Goal: Task Accomplishment & Management: Complete application form

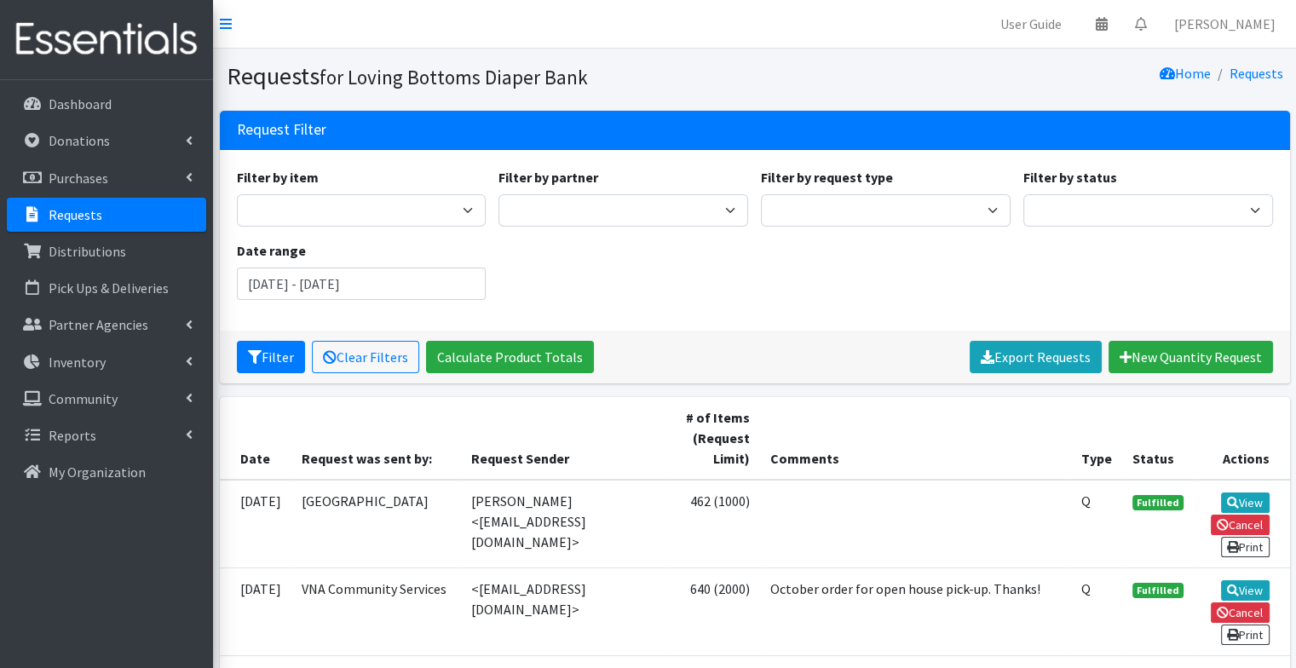
click at [90, 214] on p "Requests" at bounding box center [76, 214] width 54 height 17
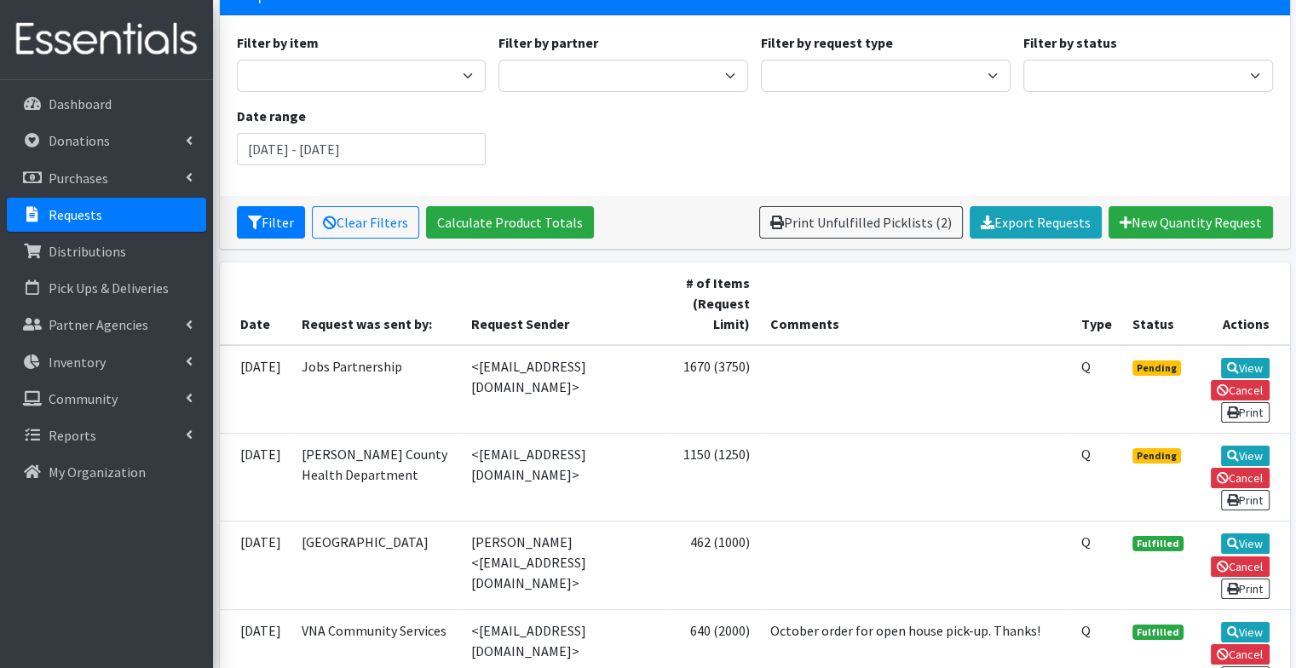
scroll to position [170, 0]
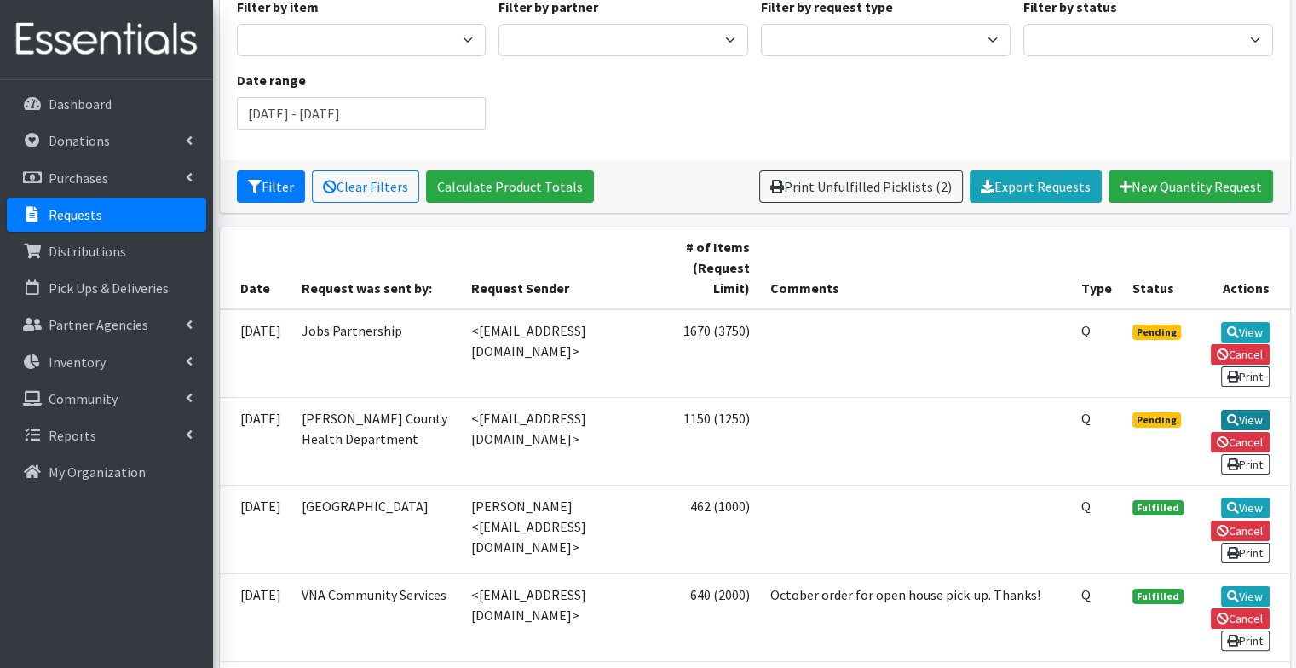
click at [1239, 411] on link "View" at bounding box center [1245, 420] width 49 height 20
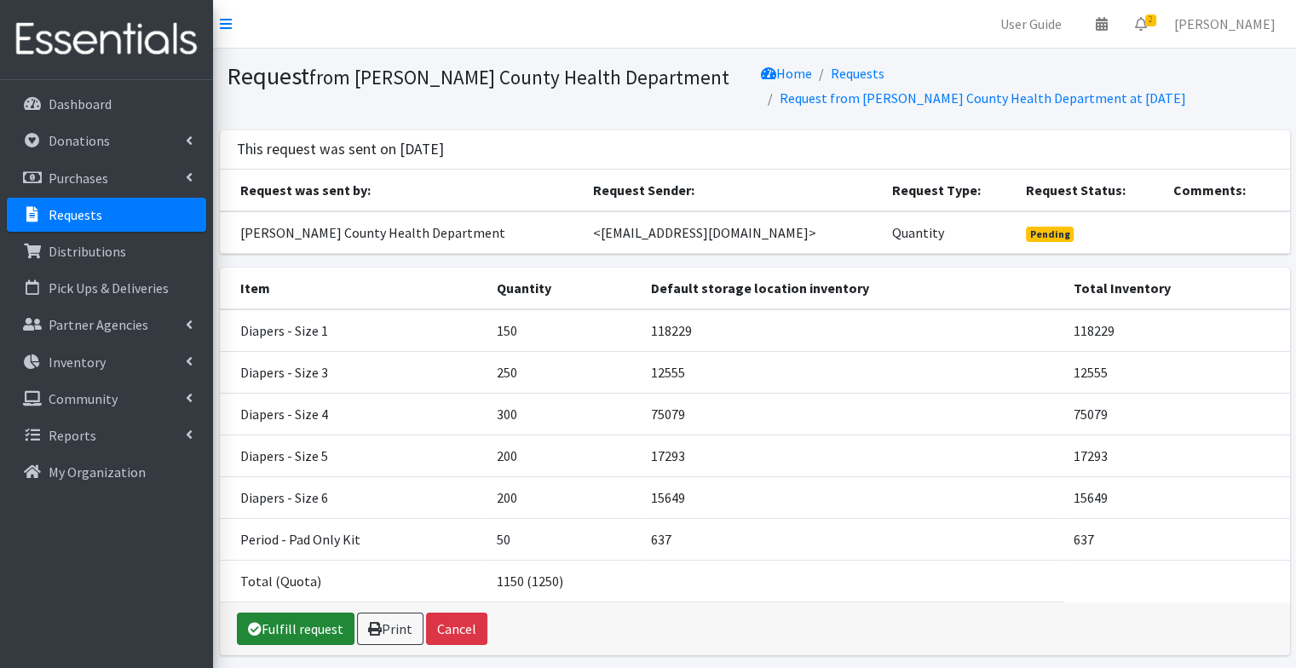
click at [311, 622] on link "Fulfill request" at bounding box center [296, 629] width 118 height 32
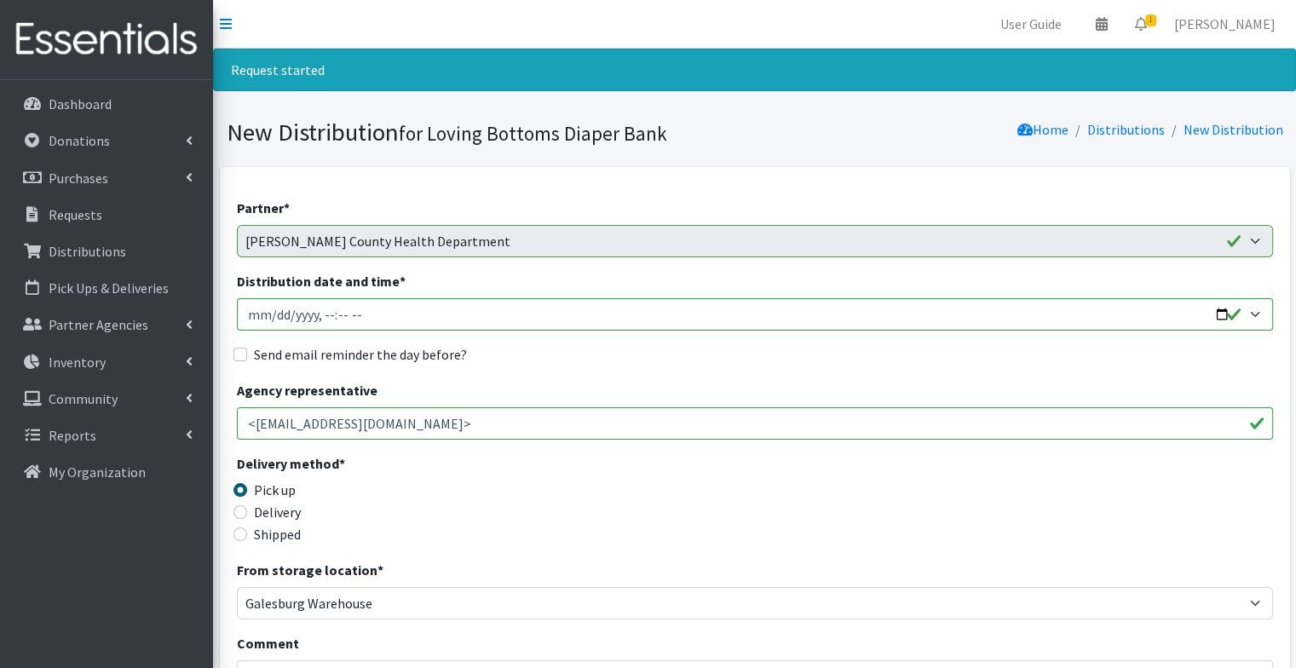
scroll to position [84, 0]
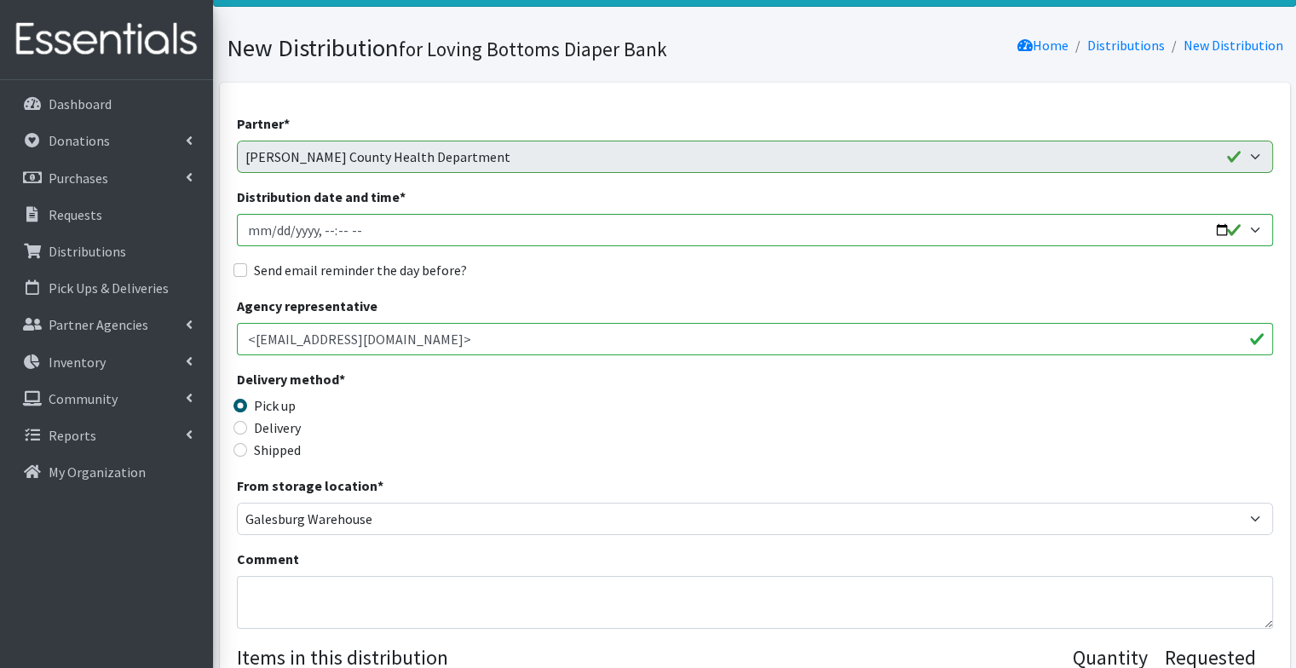
click at [1220, 236] on input "Distribution date and time *" at bounding box center [755, 230] width 1036 height 32
type input "2025-09-29T18:00"
click at [631, 389] on div "Delivery method * Pick up Delivery Shipped Shipping cost" at bounding box center [755, 422] width 1036 height 107
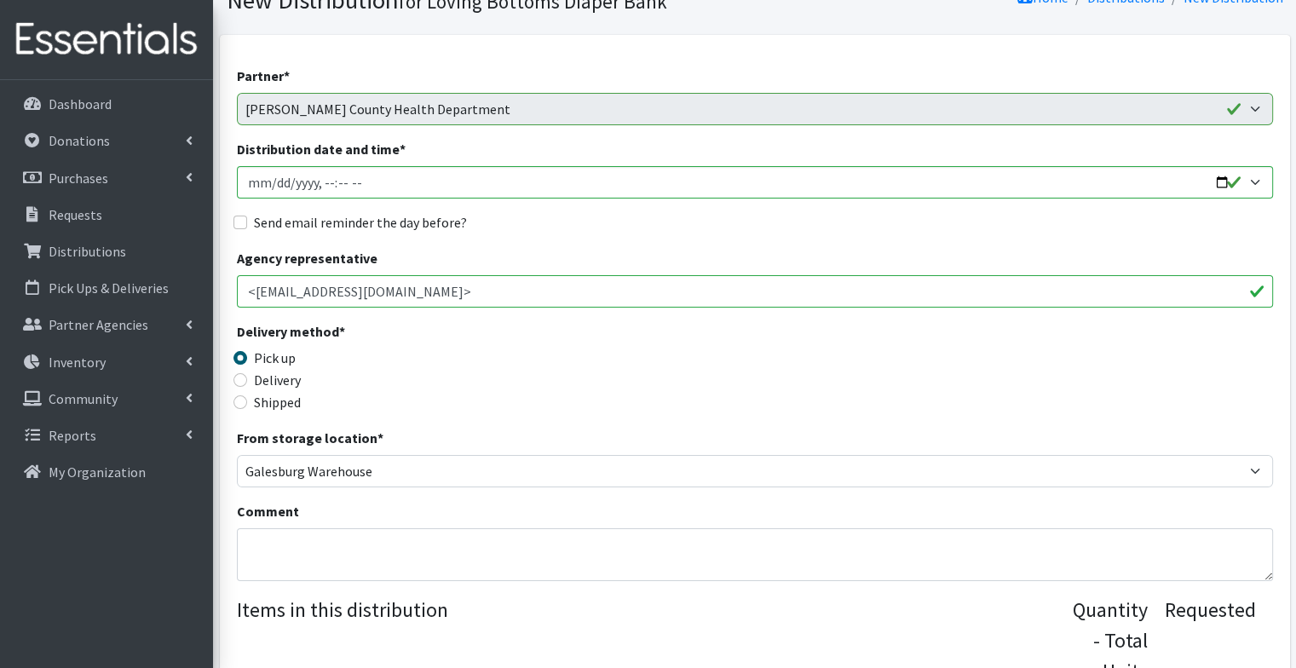
scroll to position [130, 0]
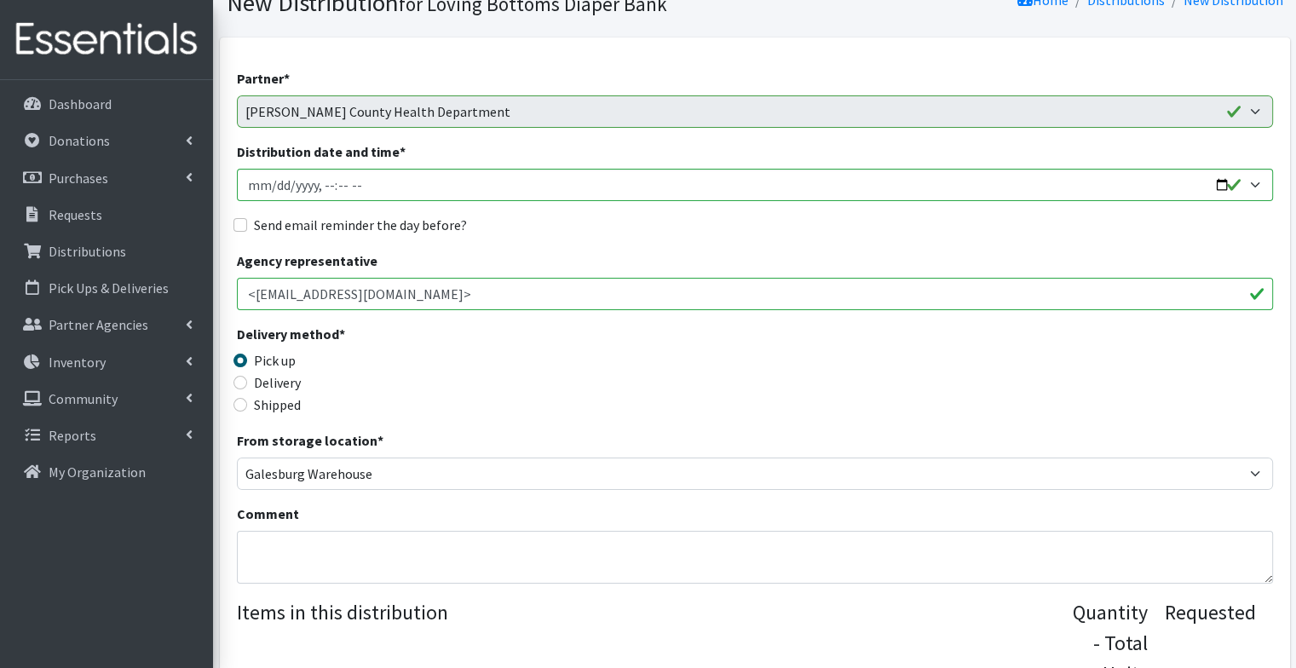
click at [423, 216] on label "Send email reminder the day before?" at bounding box center [360, 225] width 213 height 20
click at [247, 218] on input "Send email reminder the day before?" at bounding box center [241, 225] width 14 height 14
checkbox input "true"
click at [416, 550] on textarea "Comment" at bounding box center [755, 557] width 1036 height 53
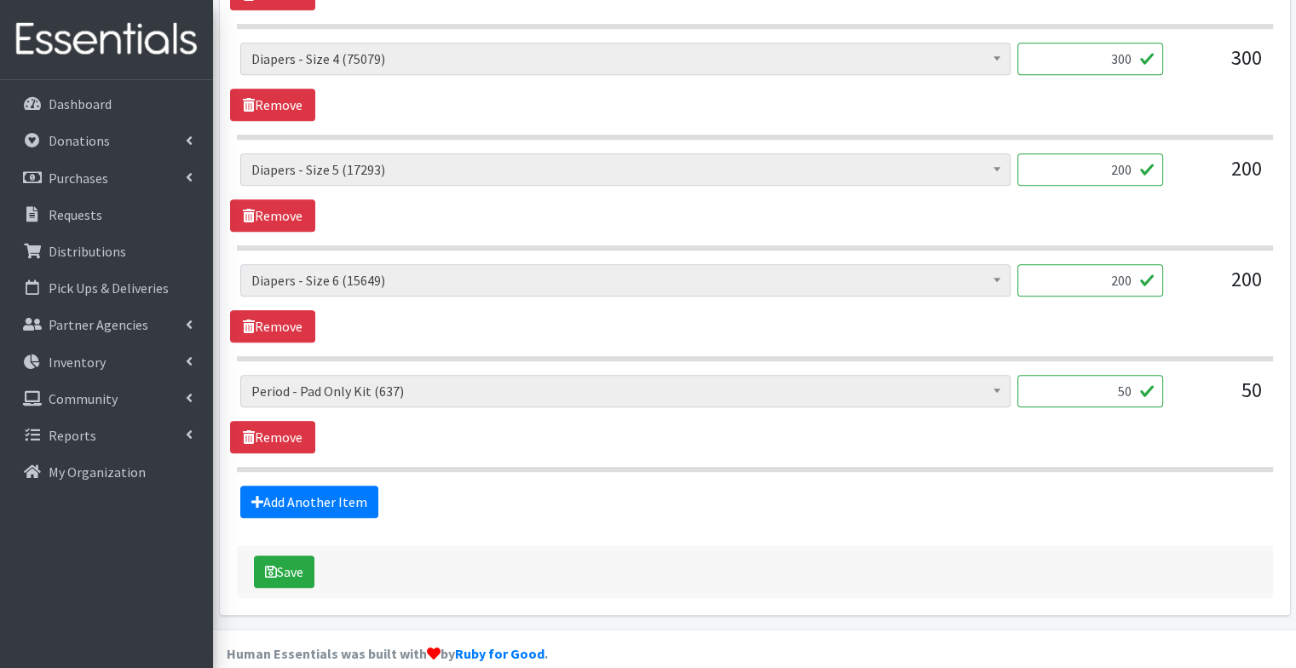
scroll to position [1025, 0]
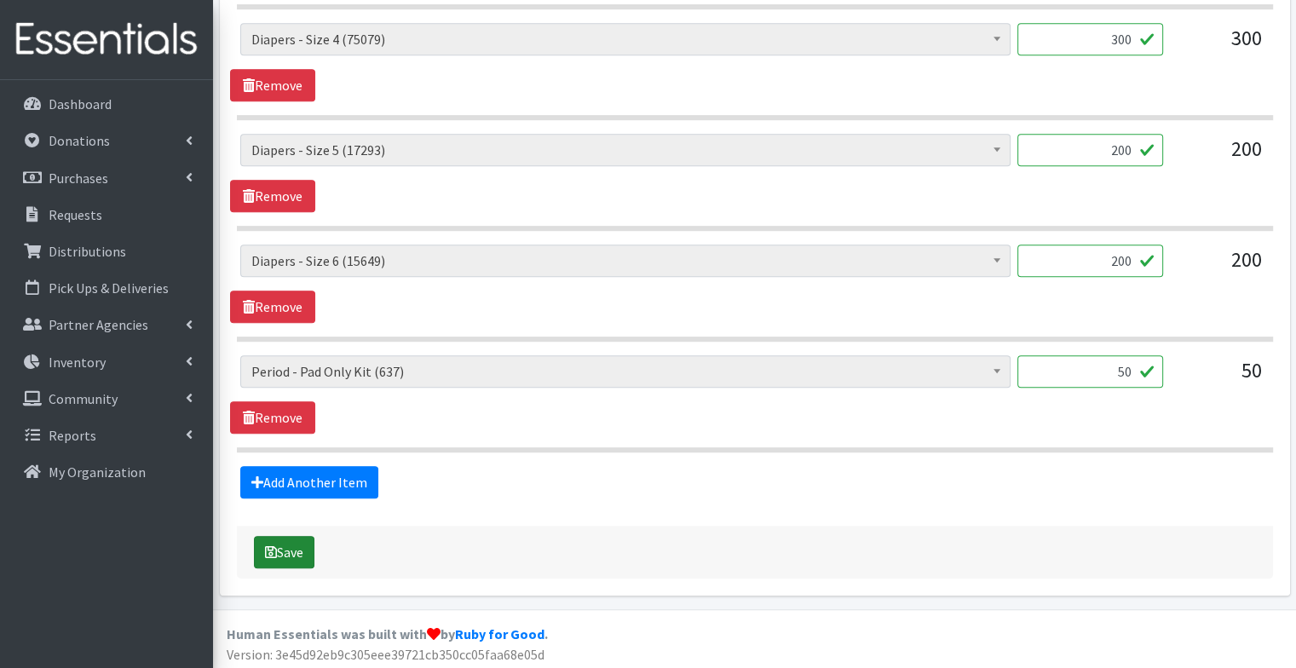
type textarea "Pick up at open house"
click at [288, 548] on button "Save" at bounding box center [284, 552] width 61 height 32
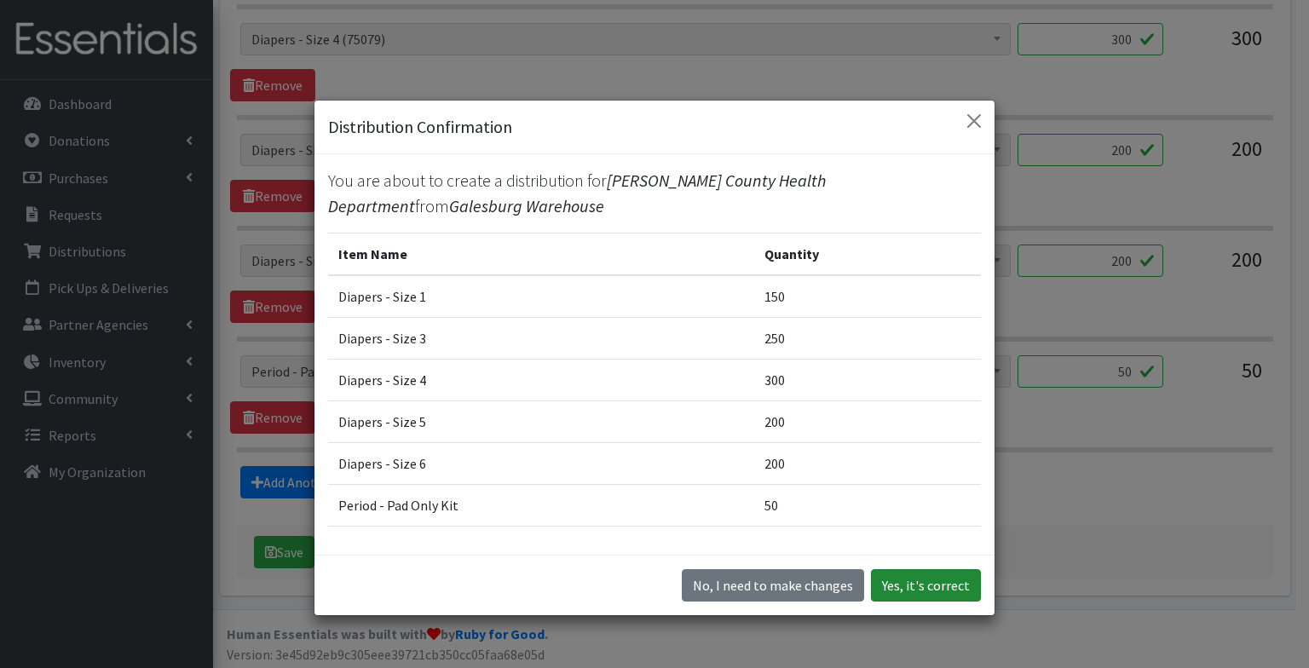
click at [913, 586] on button "Yes, it's correct" at bounding box center [926, 585] width 110 height 32
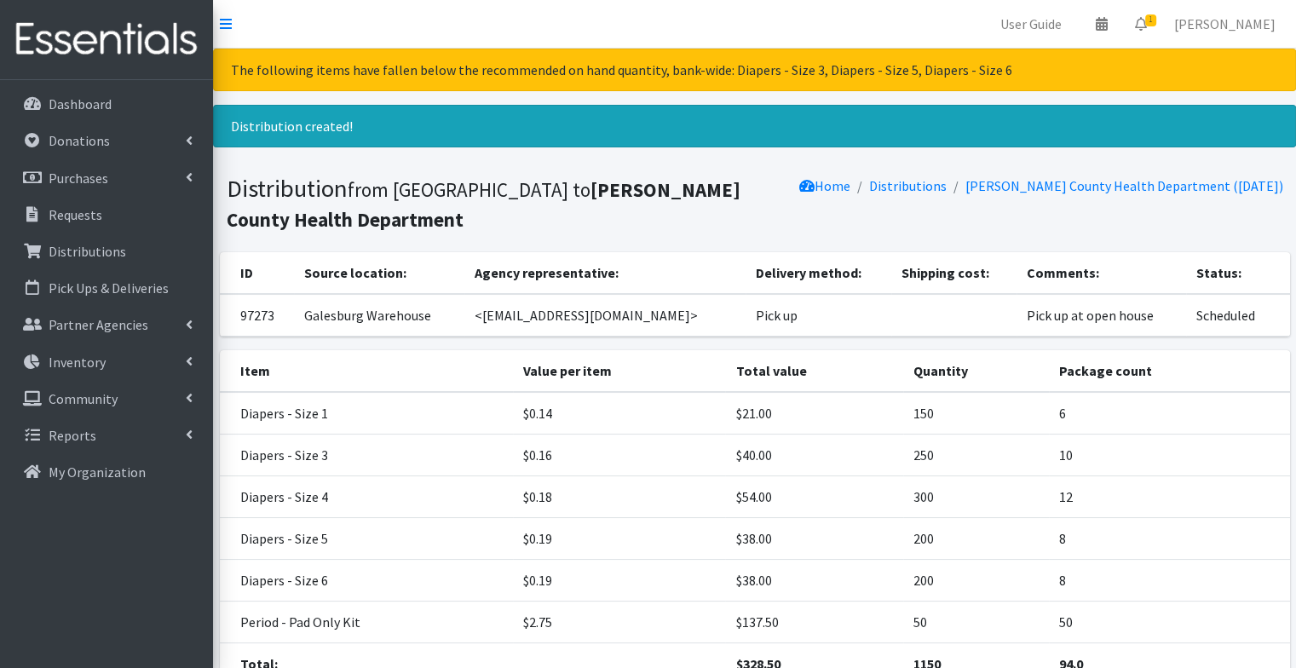
scroll to position [144, 0]
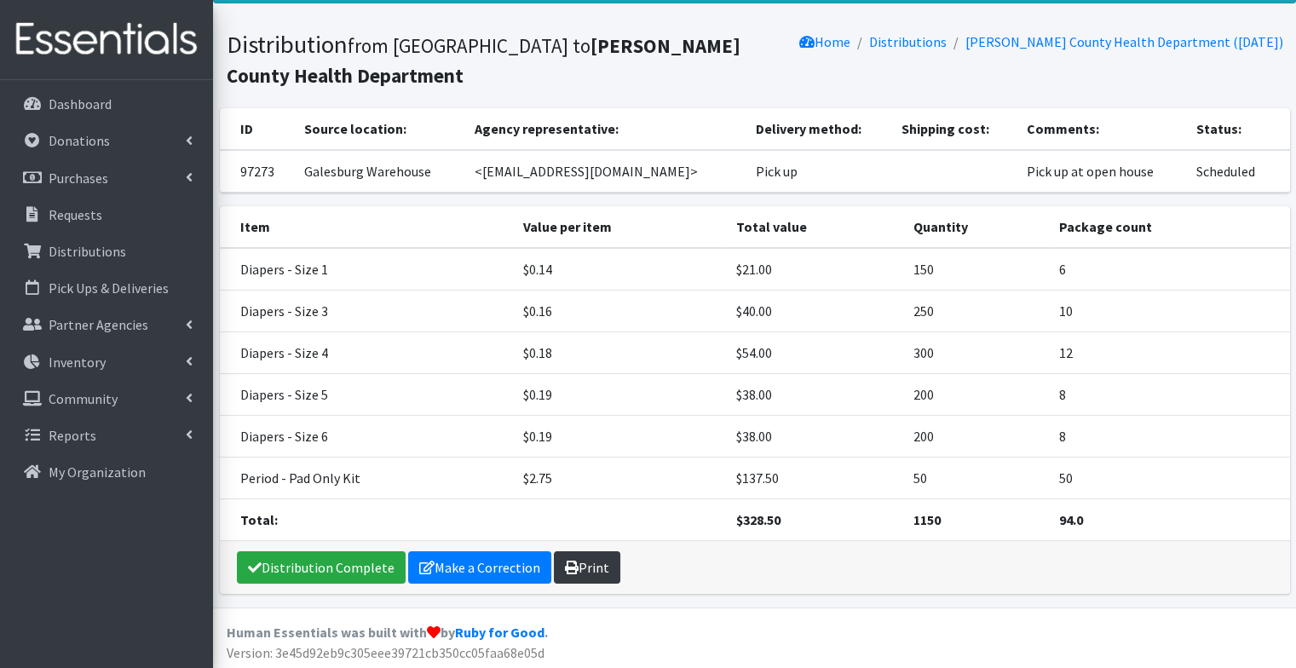
click at [606, 564] on link "Print" at bounding box center [587, 567] width 66 height 32
click at [132, 213] on link "Requests" at bounding box center [106, 215] width 199 height 34
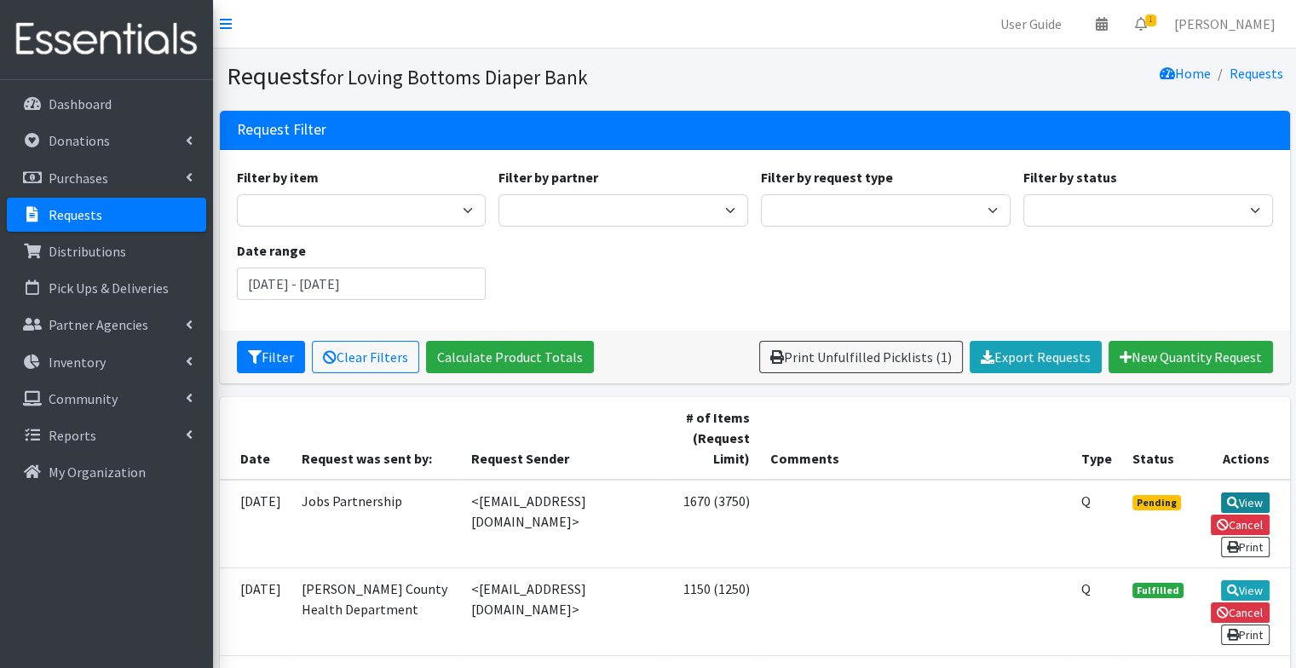
click at [1244, 502] on link "View" at bounding box center [1245, 503] width 49 height 20
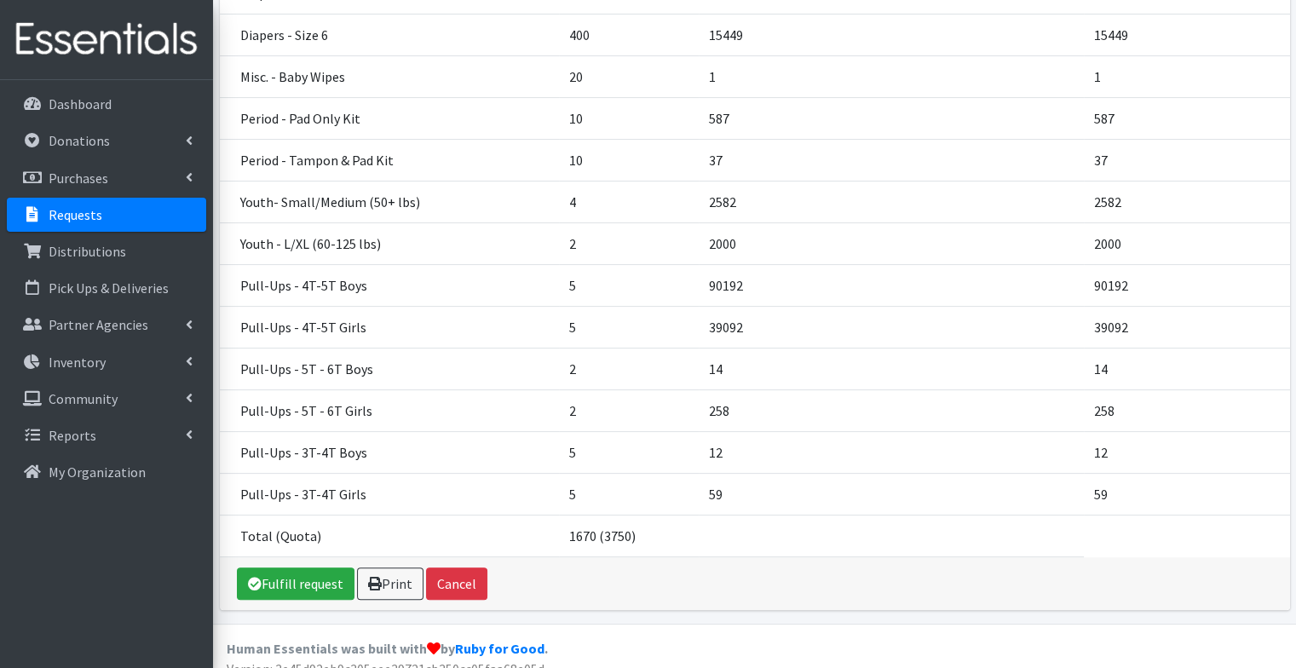
scroll to position [416, 0]
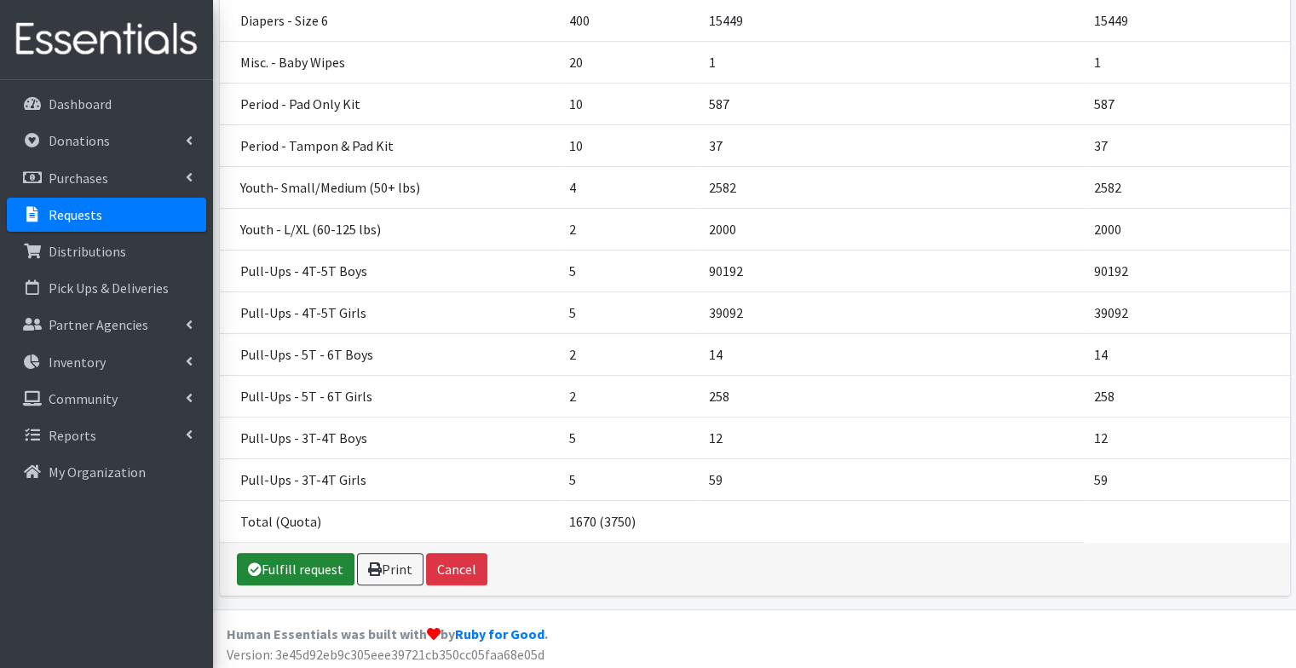
click at [303, 562] on link "Fulfill request" at bounding box center [296, 569] width 118 height 32
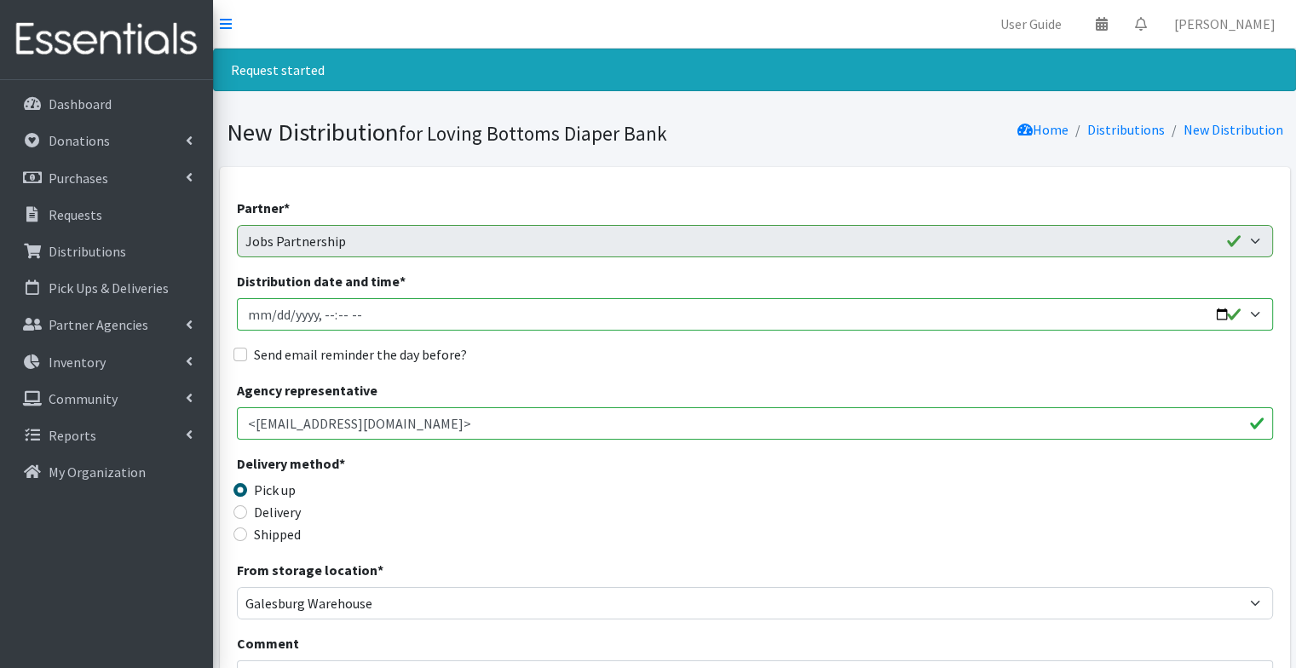
click at [1223, 312] on input "Distribution date and time *" at bounding box center [755, 314] width 1036 height 32
type input "2025-09-29T17:42"
click at [439, 355] on label "Send email reminder the day before?" at bounding box center [360, 354] width 213 height 20
click at [247, 355] on input "Send email reminder the day before?" at bounding box center [241, 355] width 14 height 14
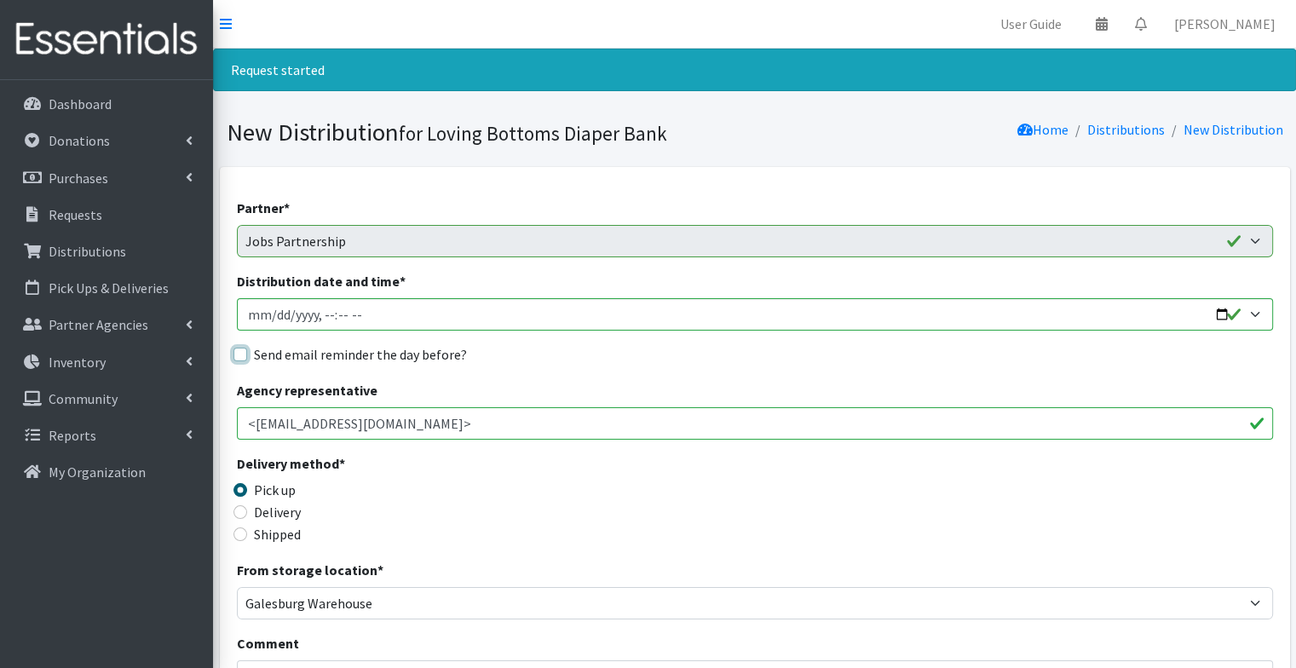
checkbox input "true"
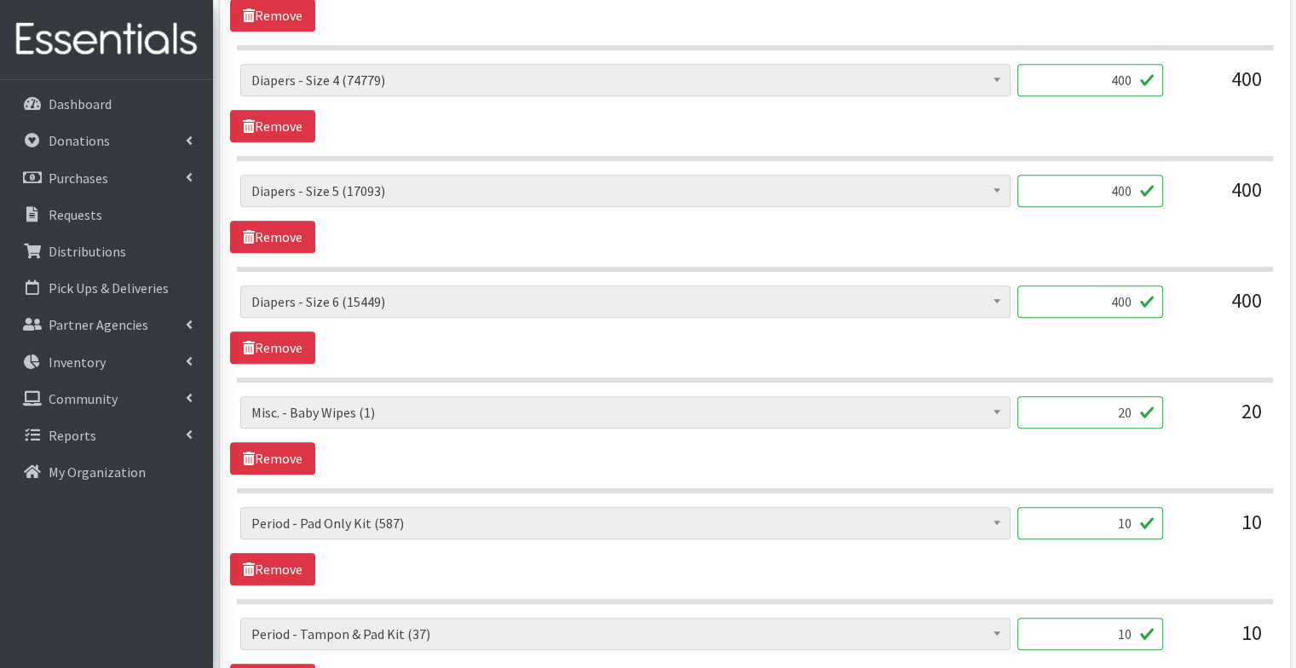
scroll to position [880, 0]
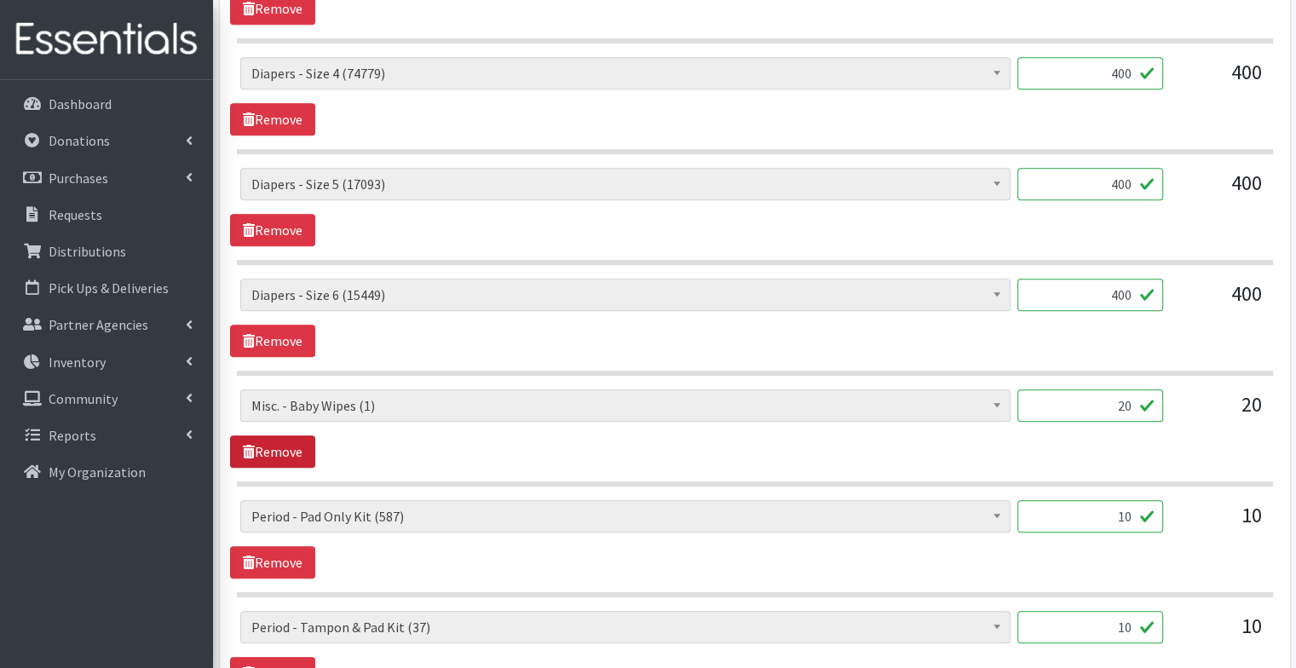
click at [285, 442] on link "Remove" at bounding box center [272, 452] width 85 height 32
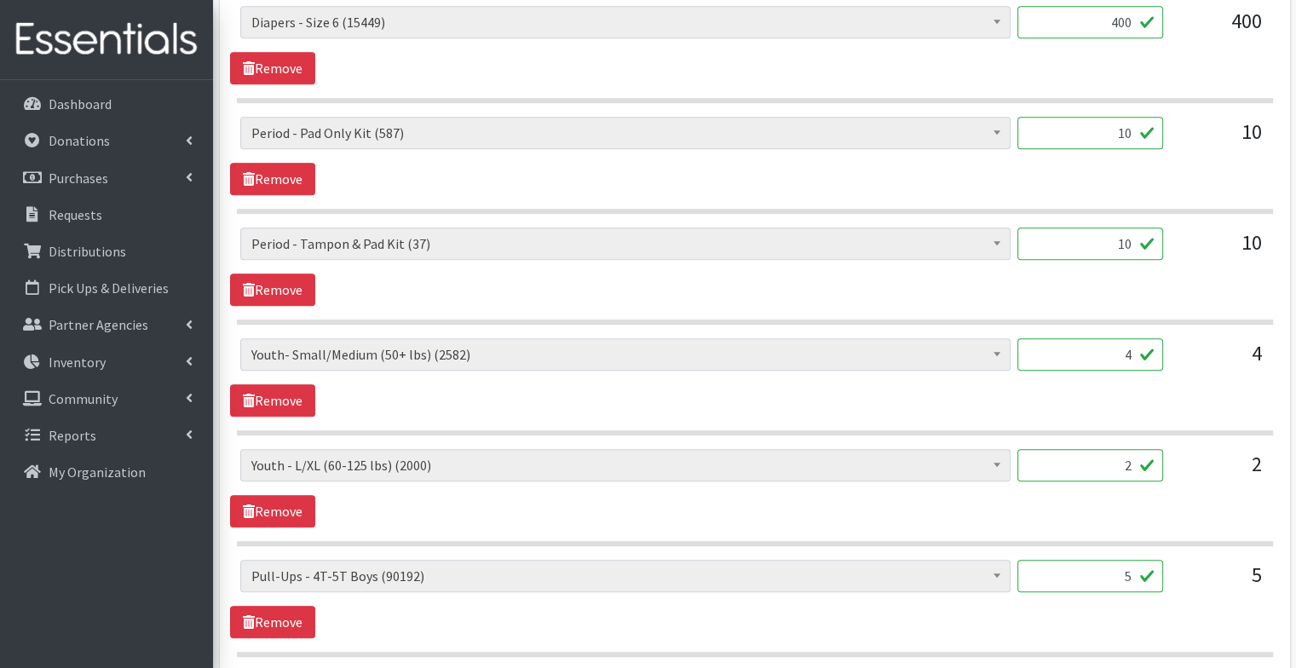
scroll to position [1154, 0]
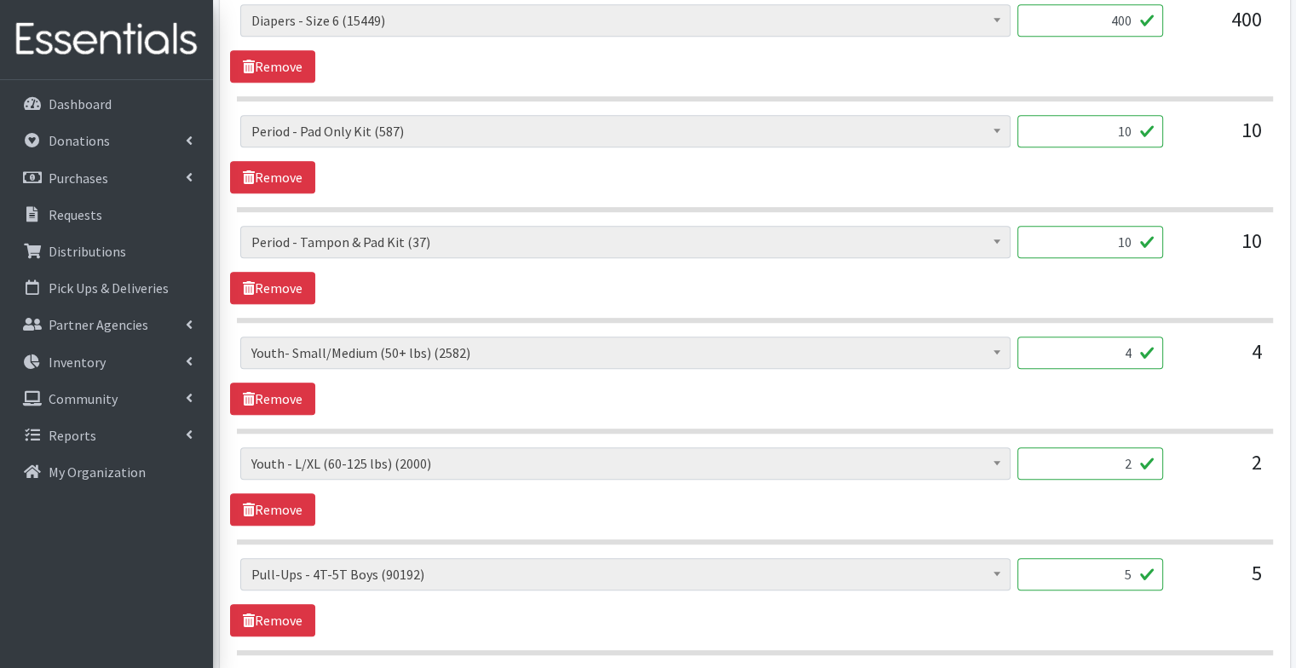
drag, startPoint x: 1106, startPoint y: 355, endPoint x: 1175, endPoint y: 372, distance: 70.3
click at [1175, 372] on div "Diapers - Newborn (7737) Diapers - Preemie (35) Diapers - Size 1 (118079) Diape…" at bounding box center [754, 360] width 1029 height 46
type input "80"
drag, startPoint x: 1105, startPoint y: 460, endPoint x: 1215, endPoint y: 477, distance: 112.1
click at [1215, 477] on div "Diapers - Newborn (7737) Diapers - Preemie (35) Diapers - Size 1 (118079) Diape…" at bounding box center [754, 471] width 1029 height 46
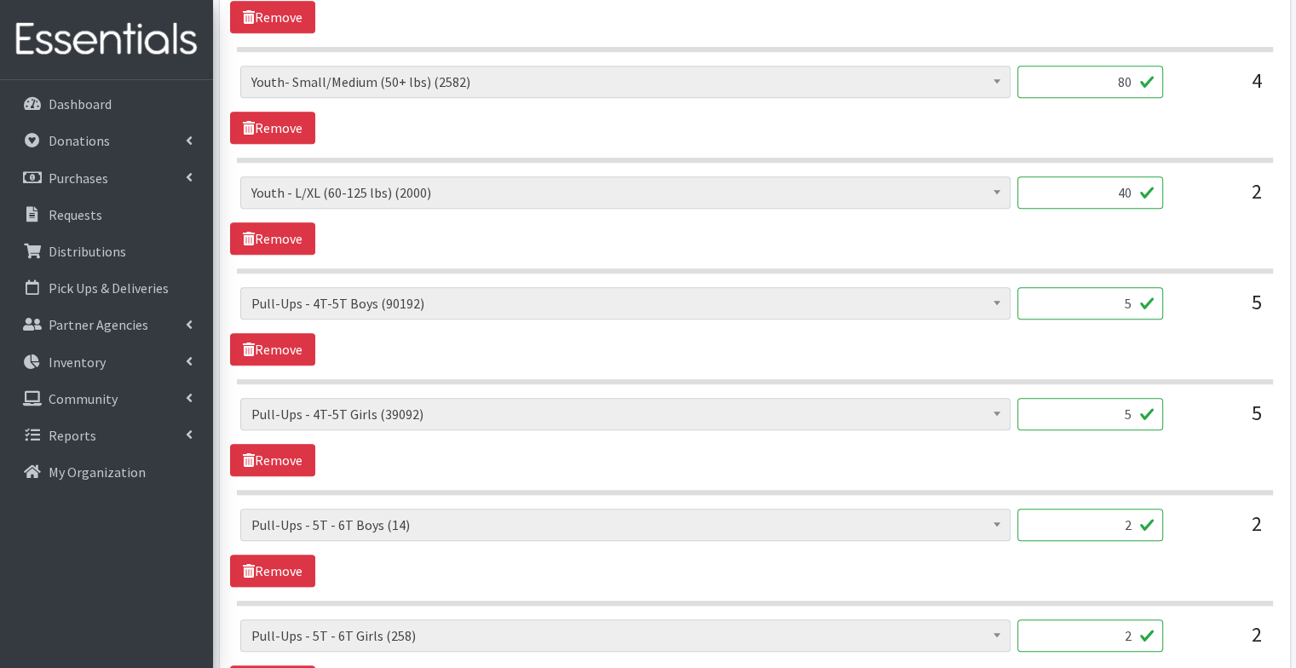
scroll to position [1481, 0]
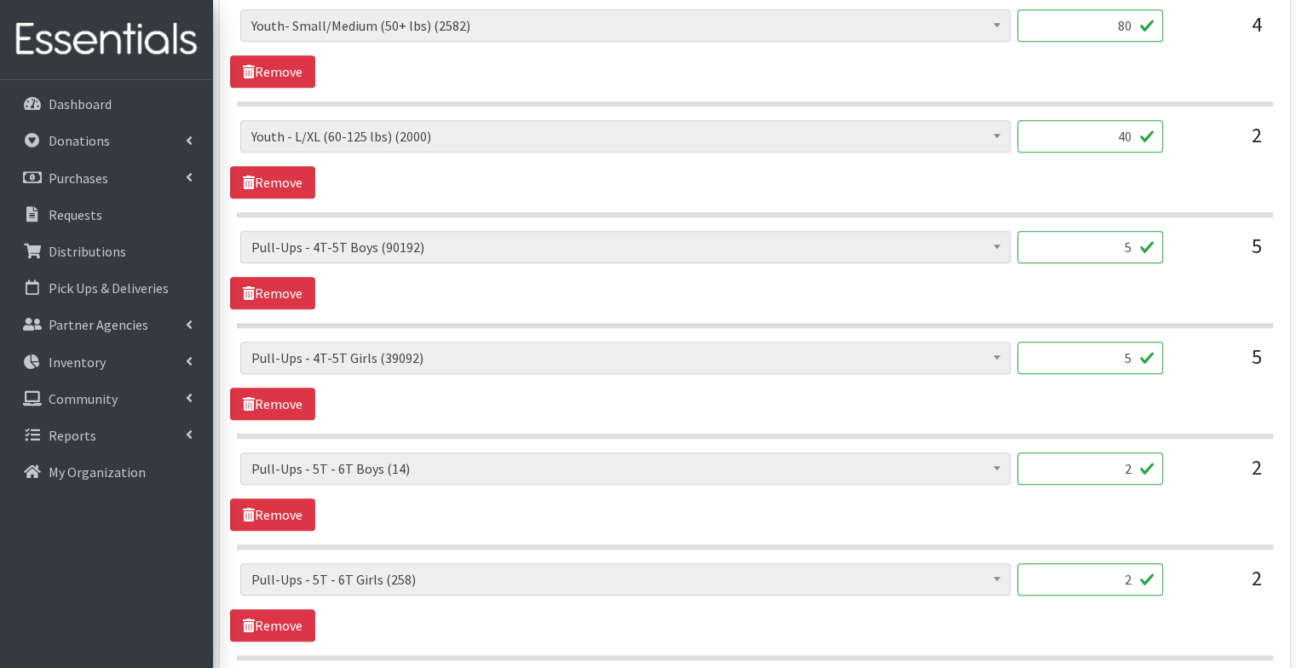
type input "40"
drag, startPoint x: 1118, startPoint y: 243, endPoint x: 1172, endPoint y: 270, distance: 60.2
click at [1172, 270] on div "Diapers - Newborn (7737) Diapers - Preemie (35) Diapers - Size 1 (118079) Diape…" at bounding box center [754, 254] width 1029 height 46
type input "100"
drag, startPoint x: 1108, startPoint y: 354, endPoint x: 1186, endPoint y: 368, distance: 78.9
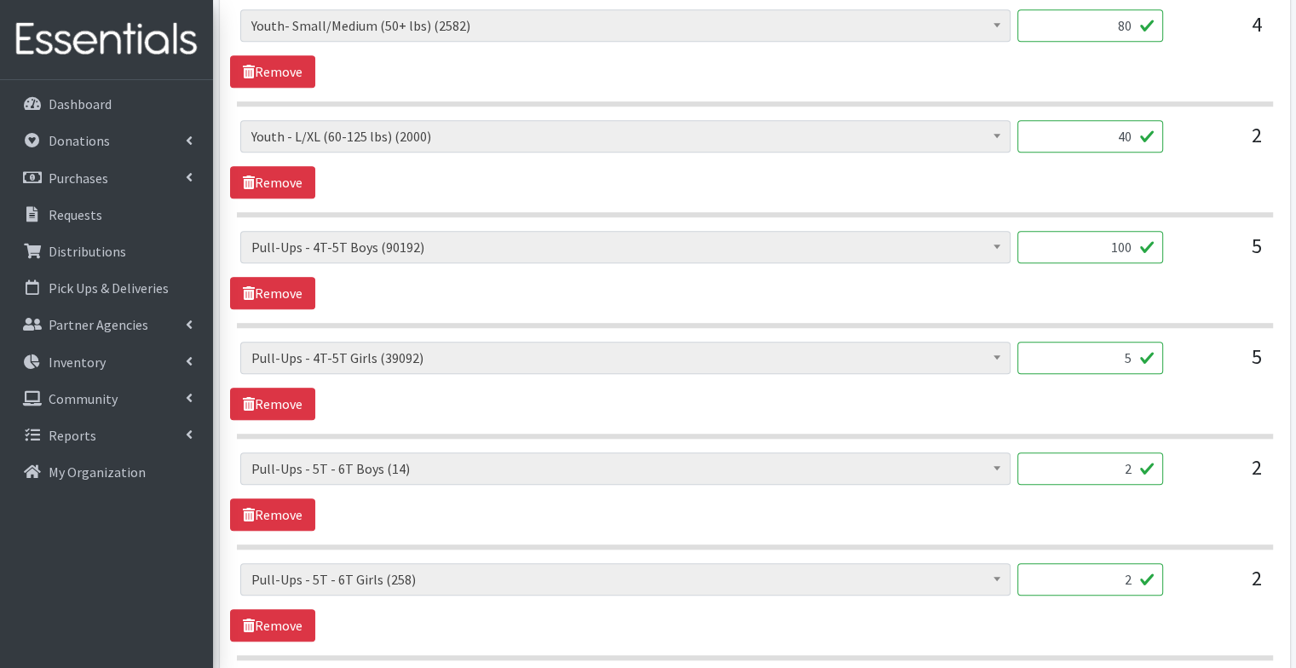
click at [1186, 368] on div "Diapers - Newborn (7737) Diapers - Preemie (35) Diapers - Size 1 (118079) Diape…" at bounding box center [754, 365] width 1029 height 46
type input "100"
click at [286, 511] on link "Remove" at bounding box center [272, 515] width 85 height 32
drag, startPoint x: 1105, startPoint y: 457, endPoint x: 1169, endPoint y: 479, distance: 68.5
click at [1169, 479] on div "Diapers - Newborn (7737) Diapers - Preemie (35) Diapers - Size 1 (118079) Diape…" at bounding box center [754, 476] width 1029 height 46
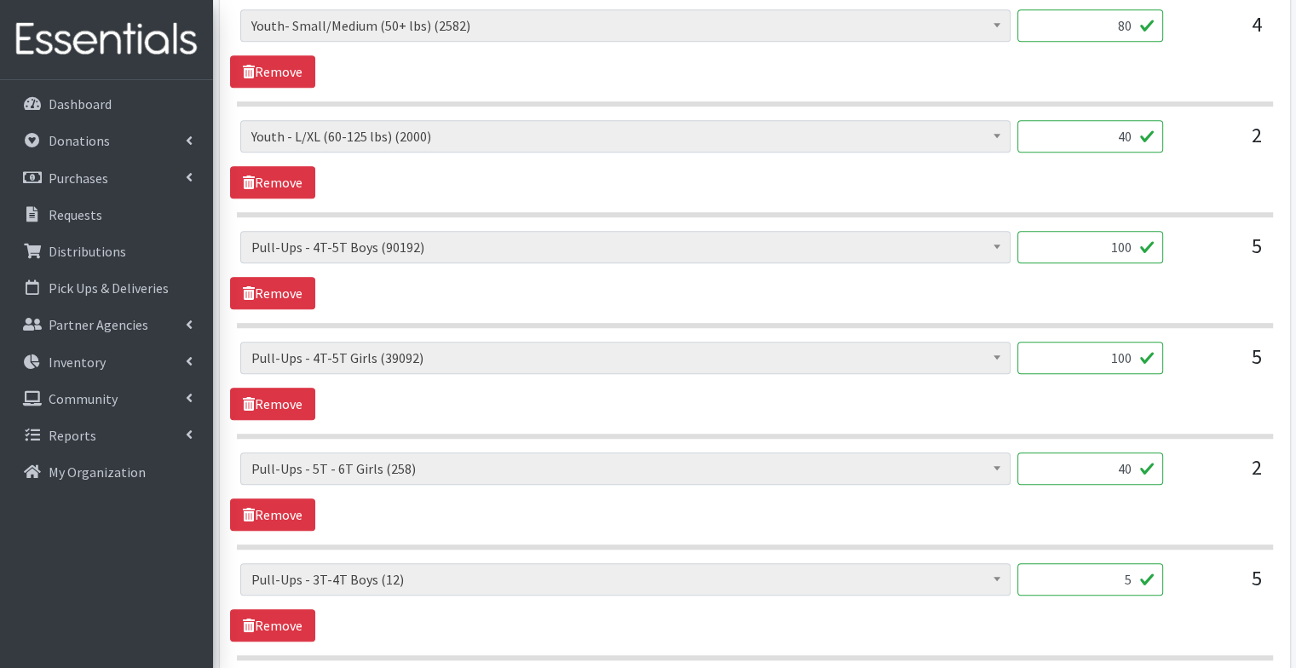
type input "40"
drag, startPoint x: 1099, startPoint y: 238, endPoint x: 1251, endPoint y: 245, distance: 152.8
click at [1251, 245] on div "Diapers - Newborn (7737) Diapers - Preemie (35) Diapers - Size 1 (118079) Diape…" at bounding box center [754, 254] width 1029 height 46
type input "200"
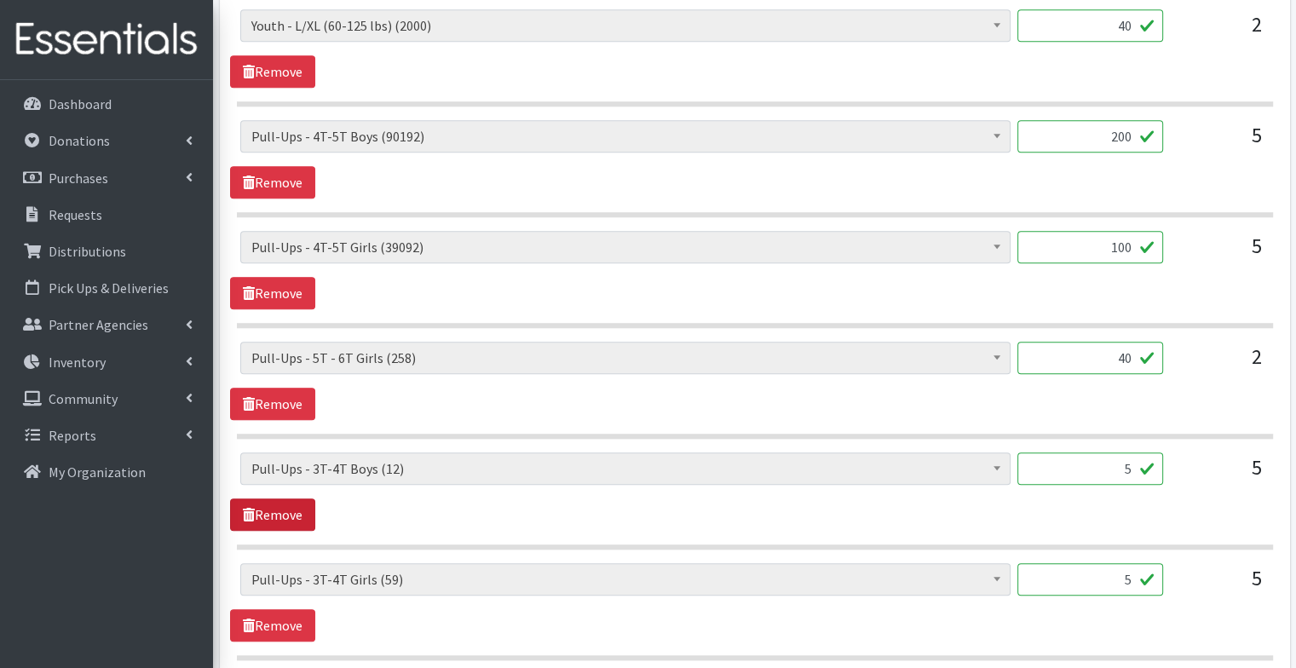
click at [265, 511] on link "Remove" at bounding box center [272, 515] width 85 height 32
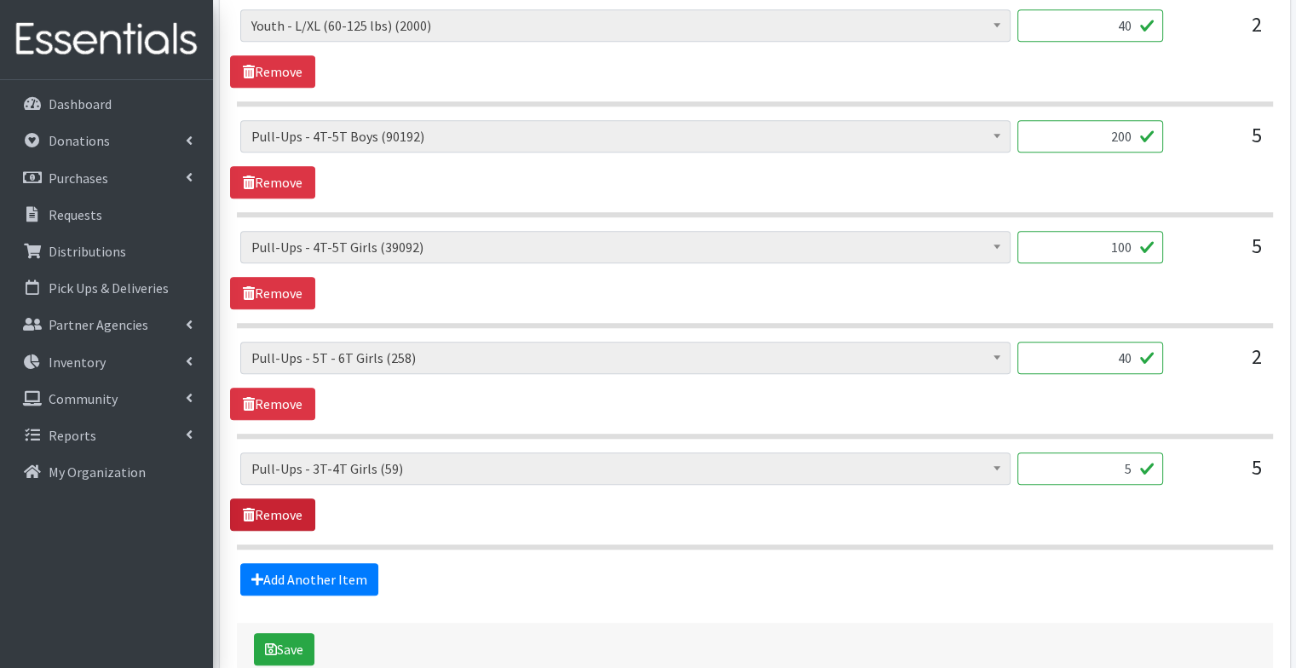
click at [294, 509] on link "Remove" at bounding box center [272, 515] width 85 height 32
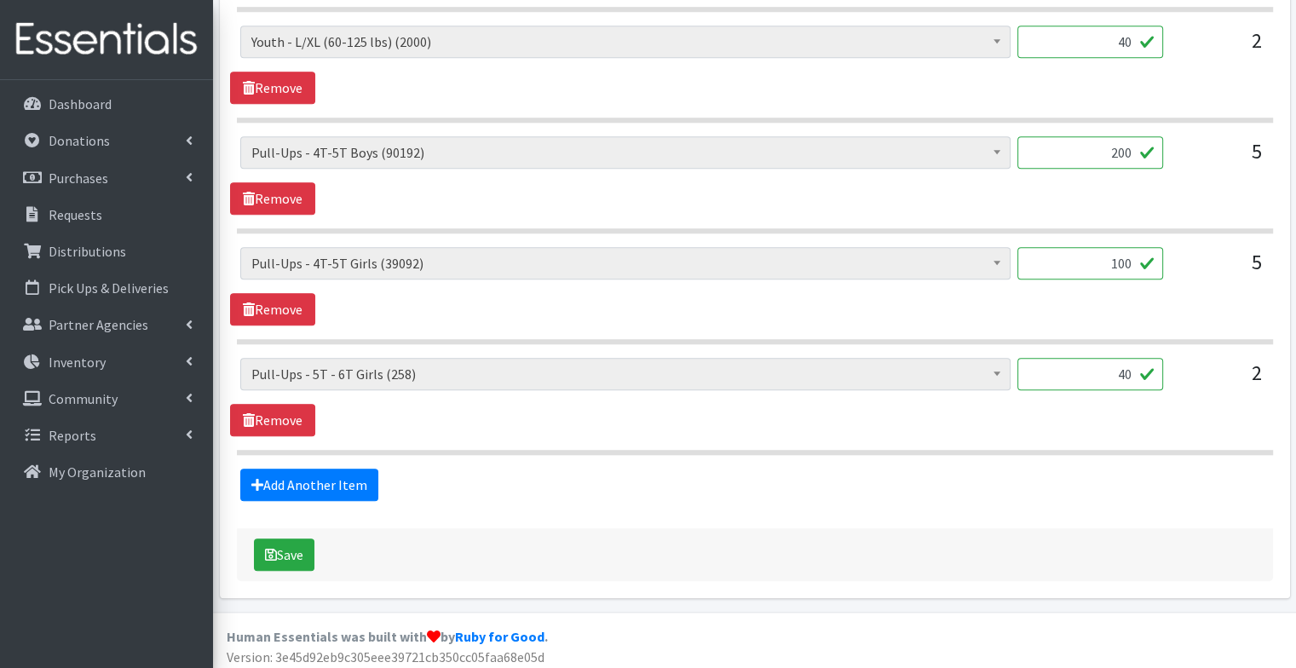
drag, startPoint x: 1100, startPoint y: 260, endPoint x: 1202, endPoint y: 277, distance: 102.9
click at [1202, 277] on div "Diapers - Newborn (7737) Diapers - Preemie (35) Diapers - Size 1 (118079) Diape…" at bounding box center [754, 270] width 1029 height 46
type input "200"
click at [254, 549] on button "Save" at bounding box center [284, 555] width 61 height 32
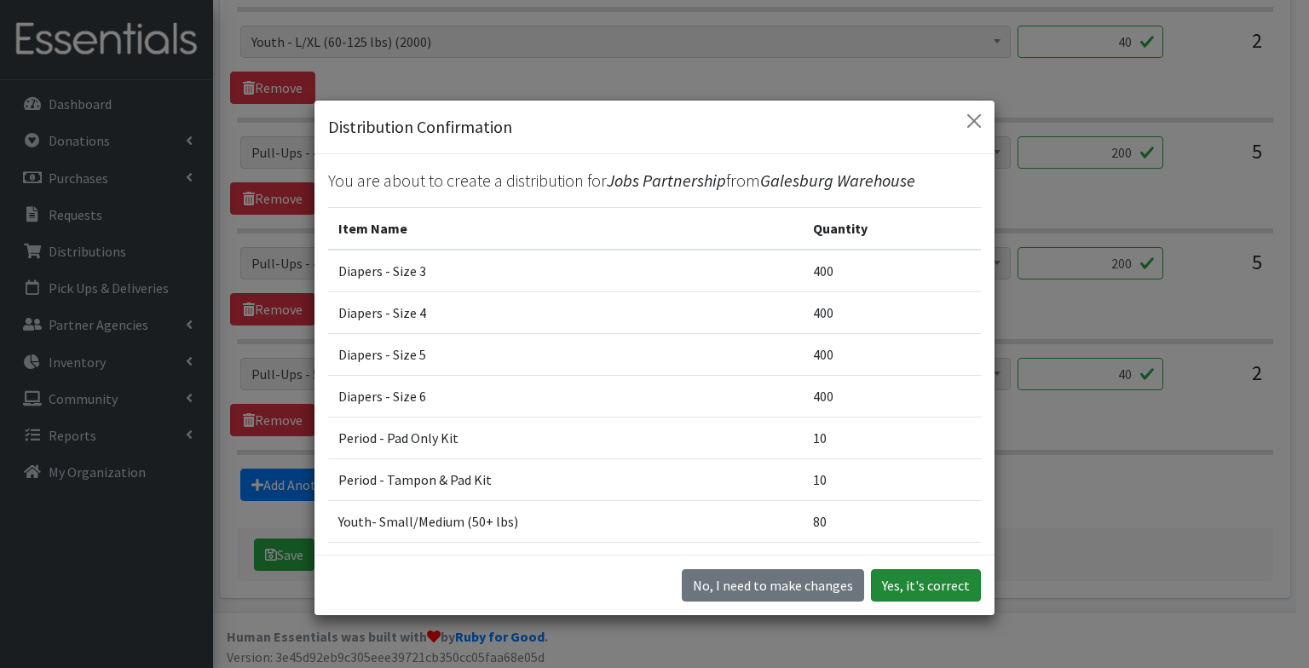
click at [941, 587] on button "Yes, it's correct" at bounding box center [926, 585] width 110 height 32
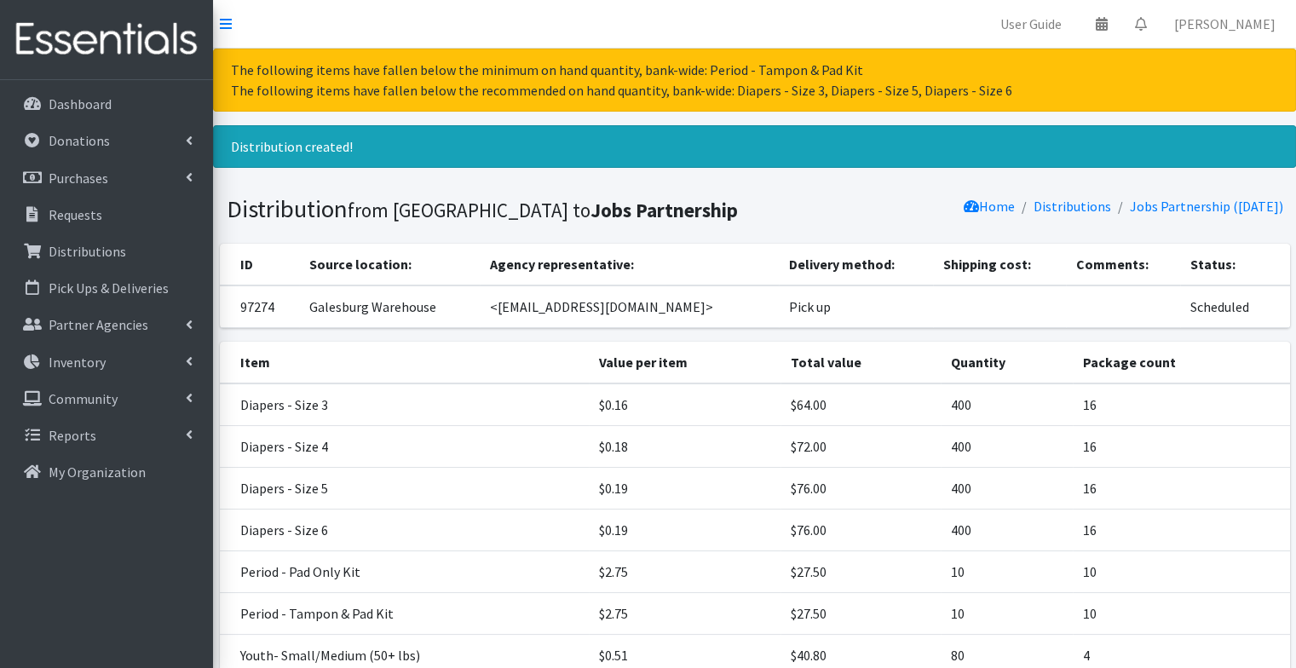
scroll to position [344, 0]
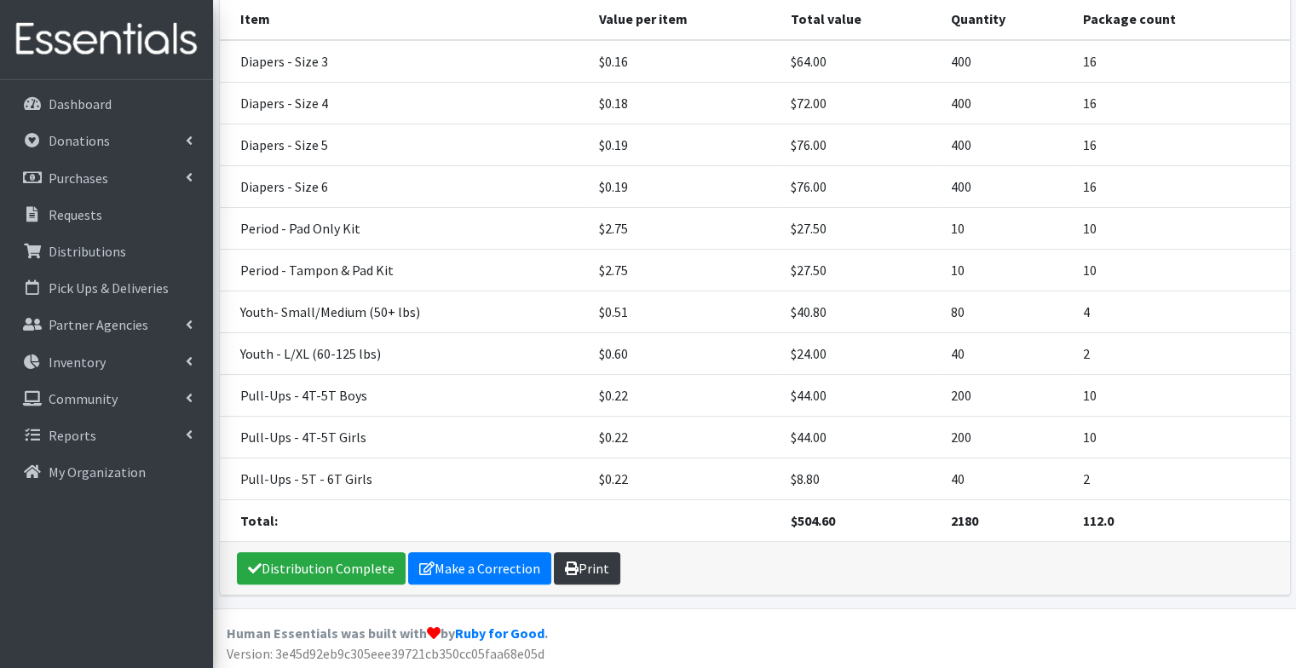
click at [584, 566] on link "Print" at bounding box center [587, 568] width 66 height 32
click at [157, 251] on link "Distributions" at bounding box center [106, 251] width 199 height 34
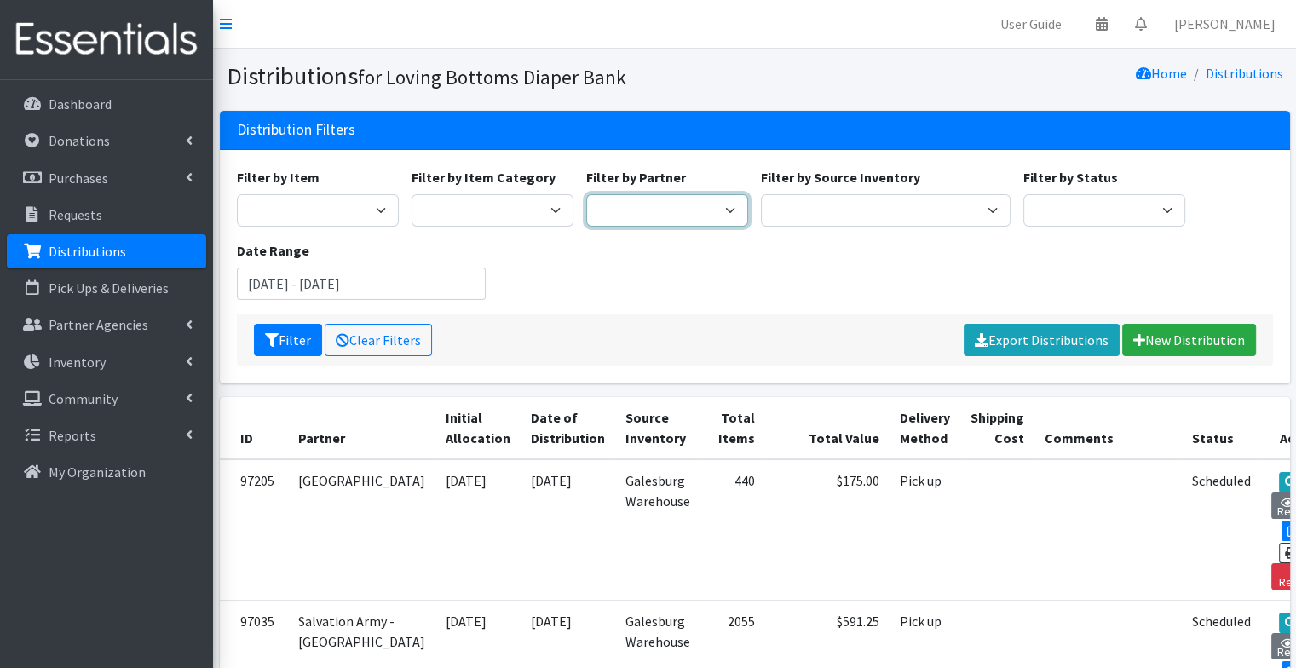
click at [678, 208] on select "Abilities Plus Boots & Blessings Boys & Girls Club of Greater Peoria Bureau Hen…" at bounding box center [667, 210] width 162 height 32
select select "571"
click at [586, 194] on select "Abilities Plus Boots & Blessings Boys & Girls Club of Greater Peoria Bureau Hen…" at bounding box center [667, 210] width 162 height 32
click at [300, 336] on button "Filter" at bounding box center [288, 340] width 68 height 32
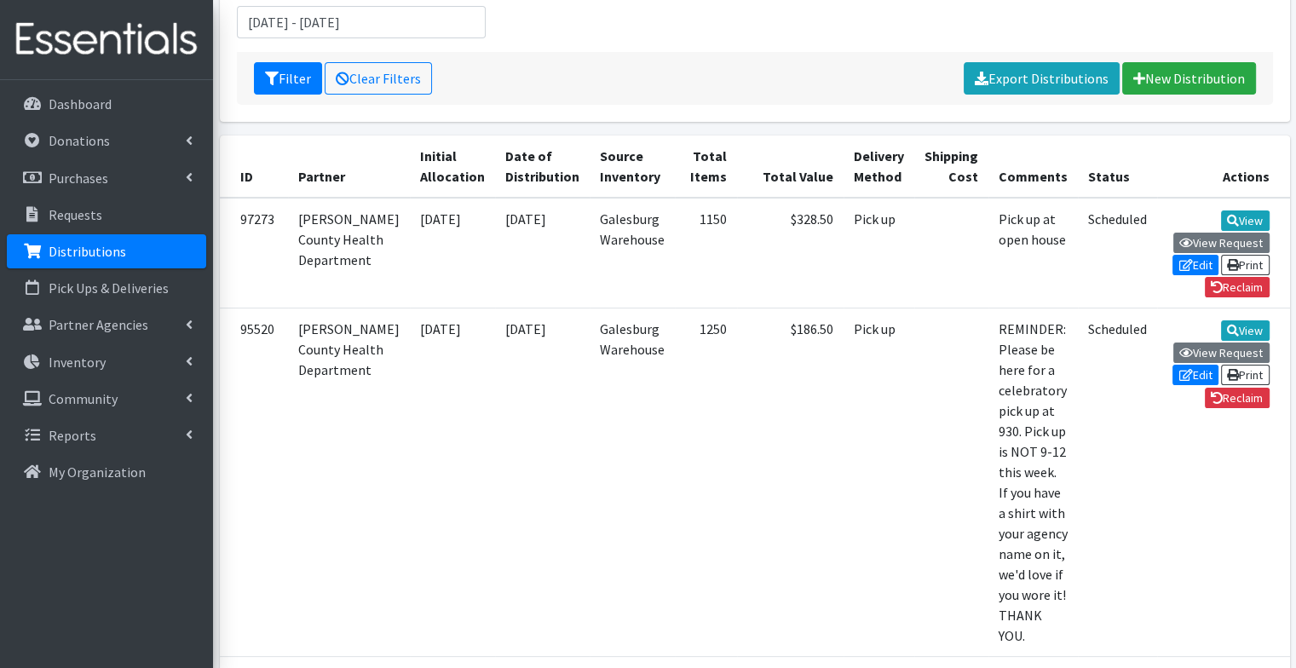
scroll to position [263, 0]
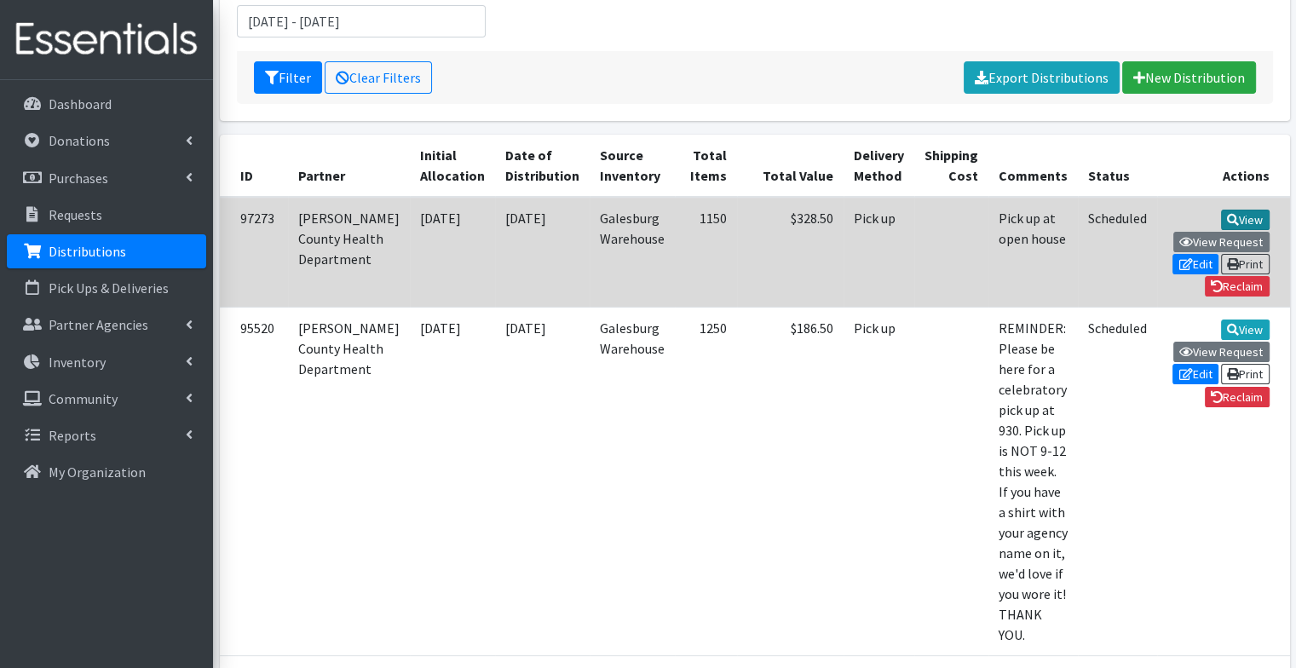
click at [1221, 213] on link "View" at bounding box center [1245, 220] width 49 height 20
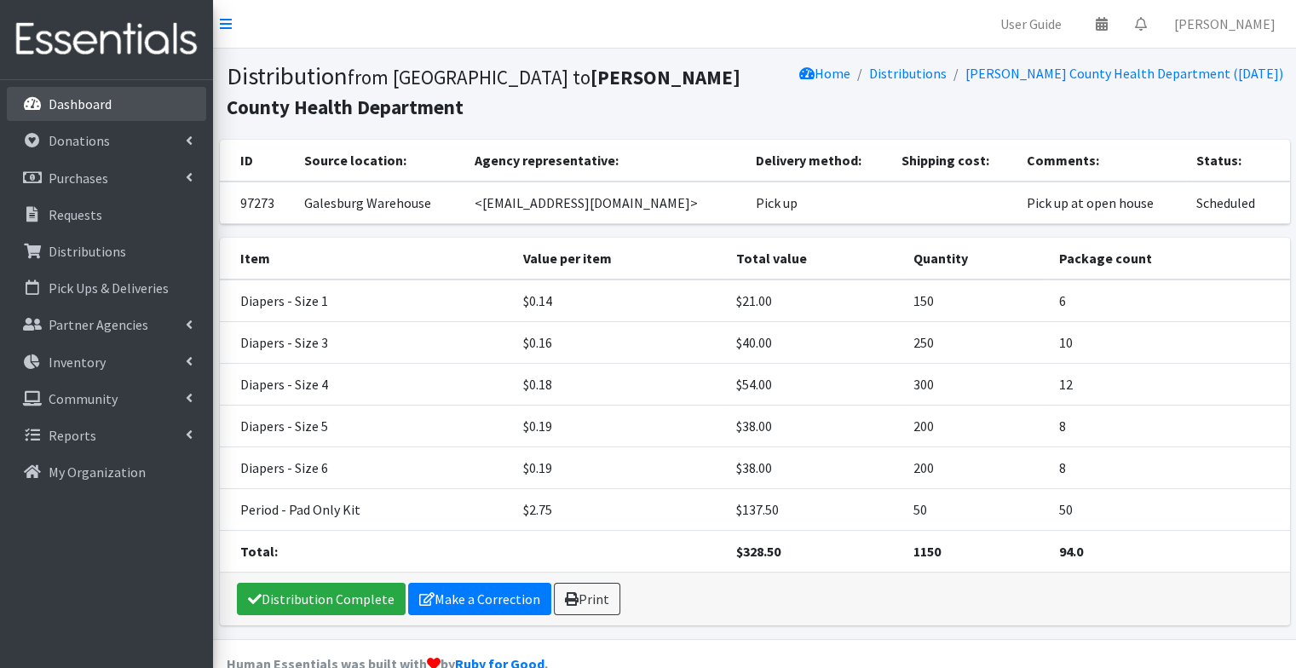
click at [102, 103] on p "Dashboard" at bounding box center [80, 103] width 63 height 17
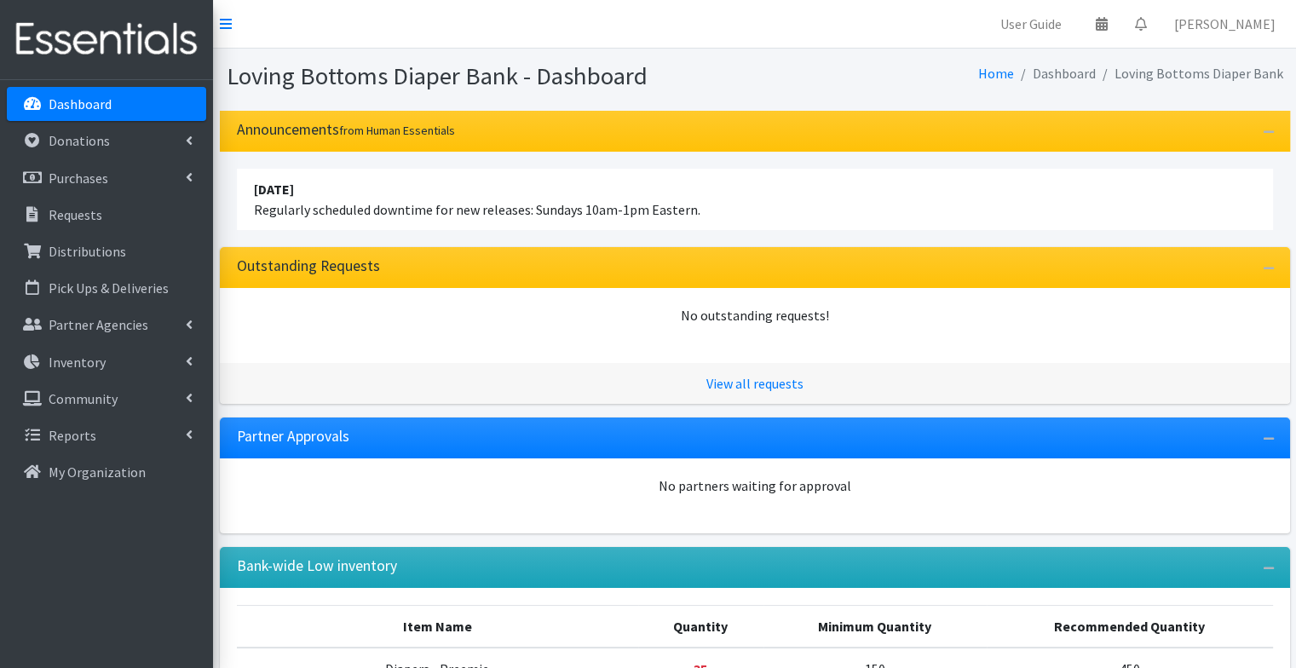
click at [129, 103] on link "Dashboard" at bounding box center [106, 104] width 199 height 34
click at [133, 224] on link "Requests" at bounding box center [106, 215] width 199 height 34
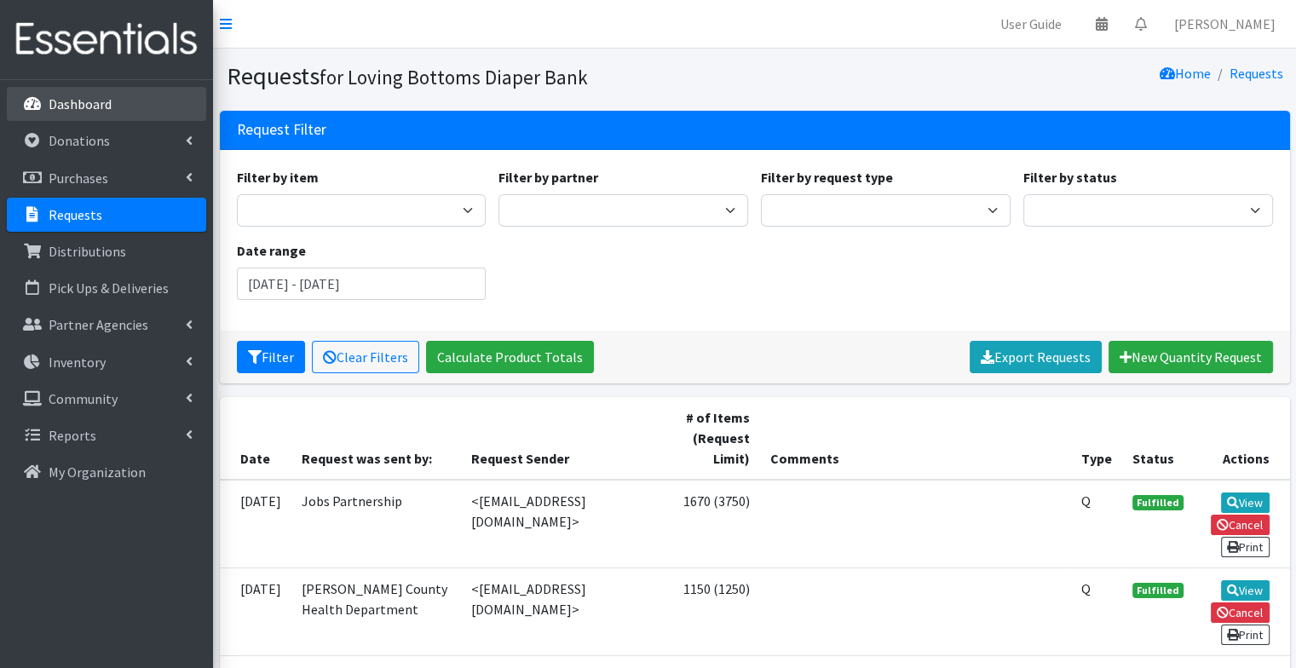
click at [95, 107] on p "Dashboard" at bounding box center [80, 103] width 63 height 17
